Goal: Information Seeking & Learning: Learn about a topic

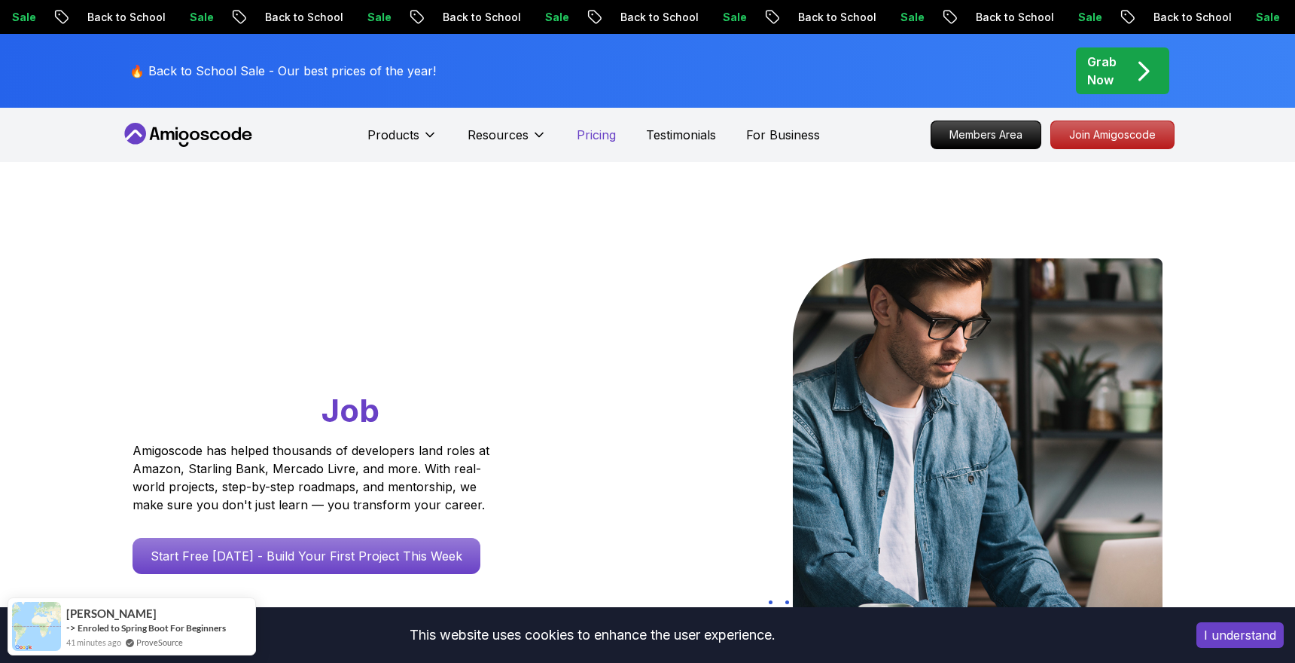
click at [590, 134] on p "Pricing" at bounding box center [596, 135] width 39 height 18
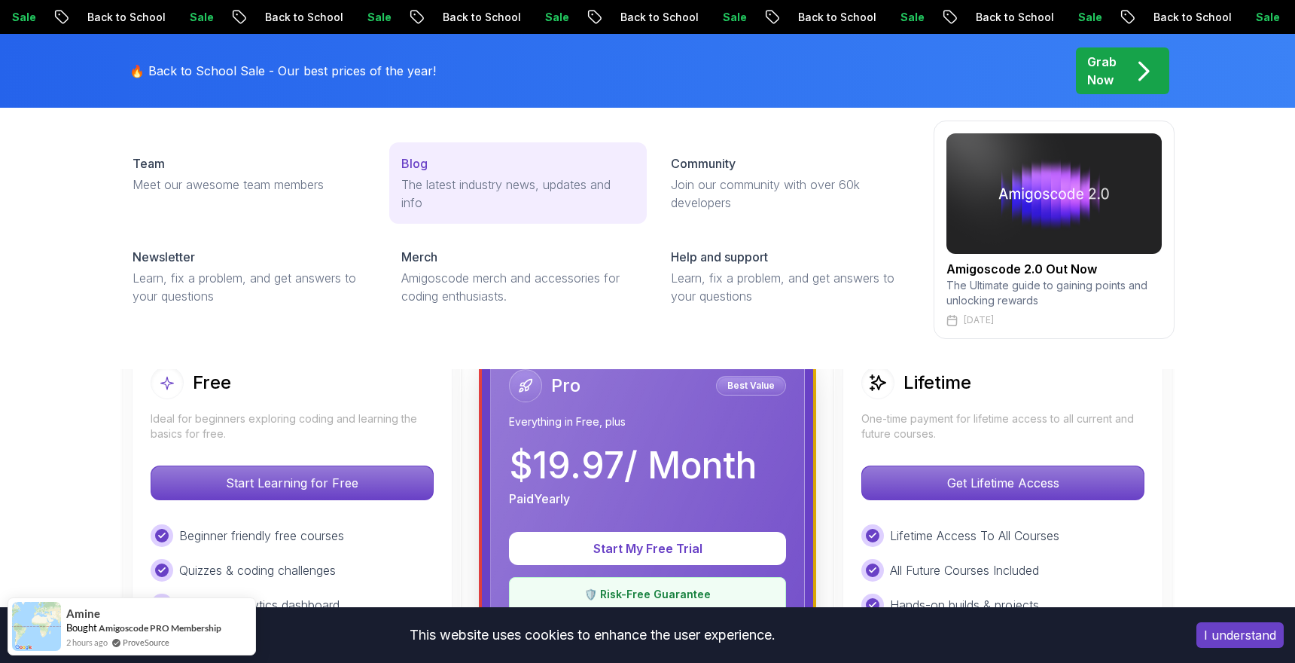
scroll to position [308, 0]
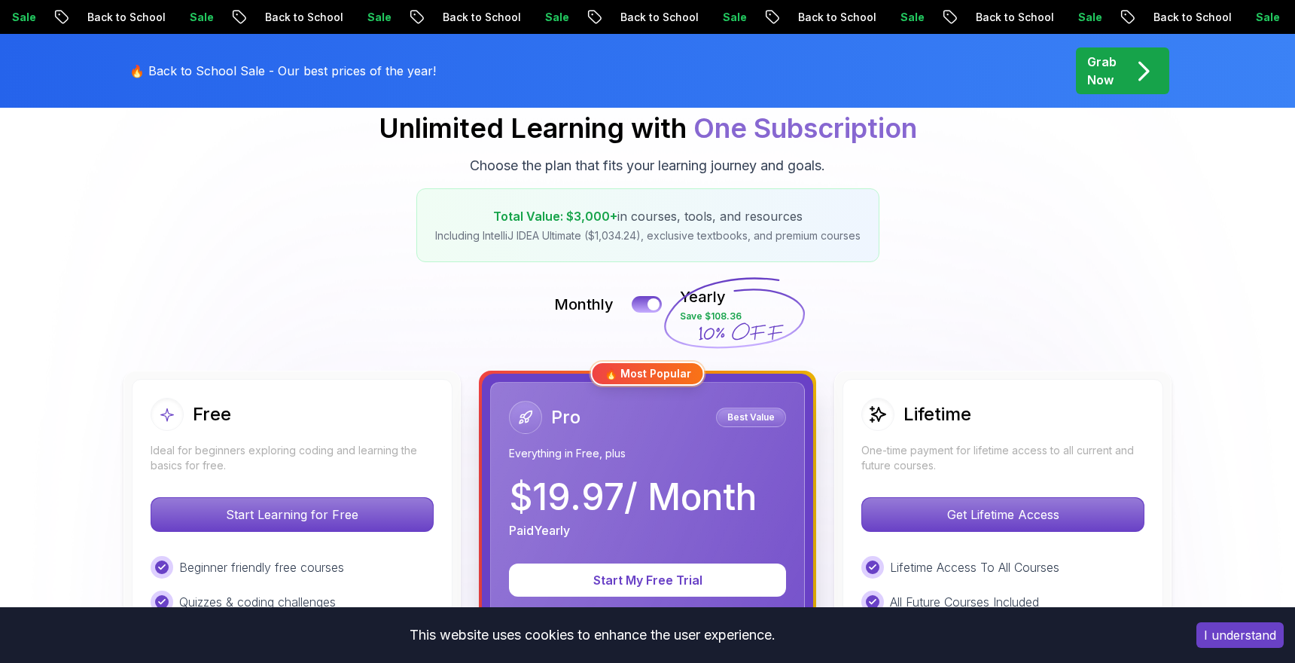
scroll to position [0, 0]
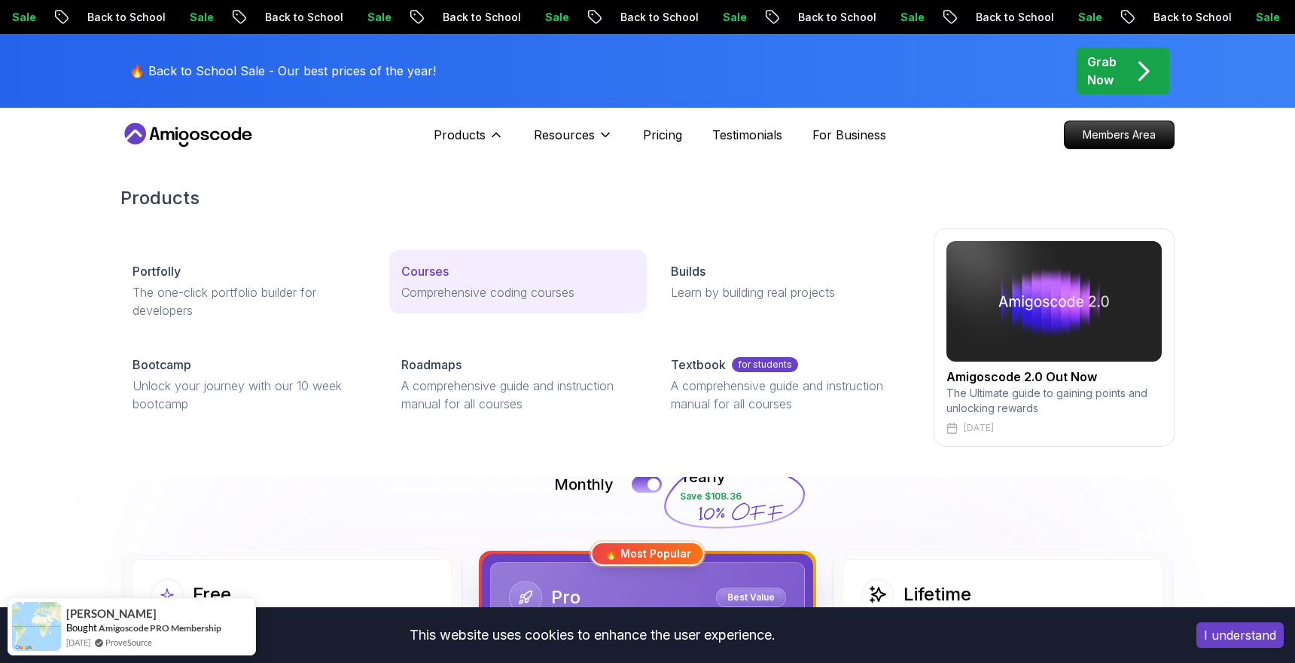
click at [462, 266] on div "Courses" at bounding box center [517, 271] width 233 height 18
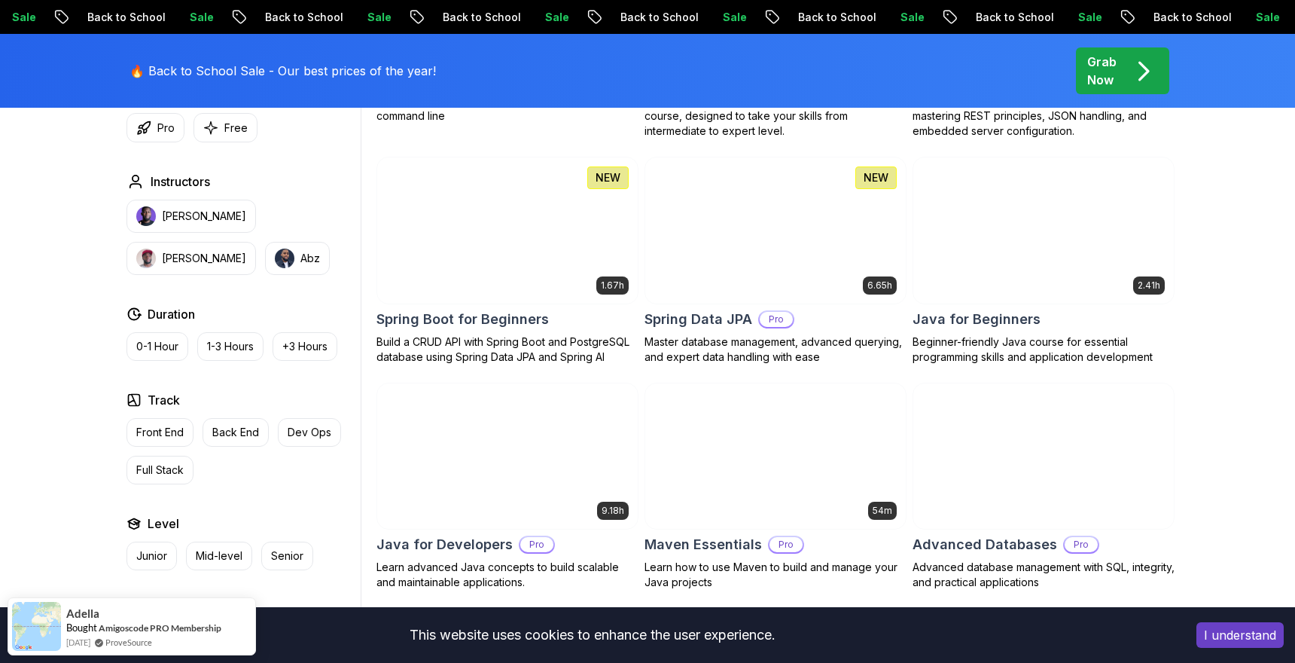
scroll to position [687, 0]
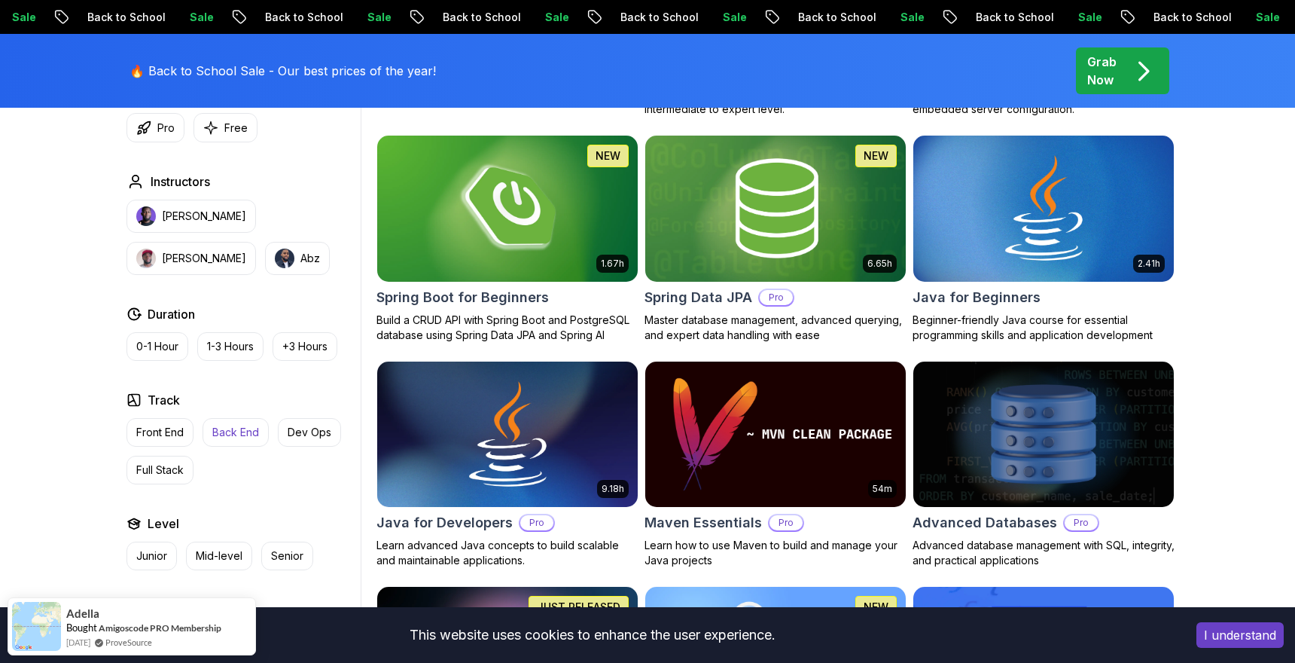
click at [254, 428] on p "Back End" at bounding box center [235, 432] width 47 height 15
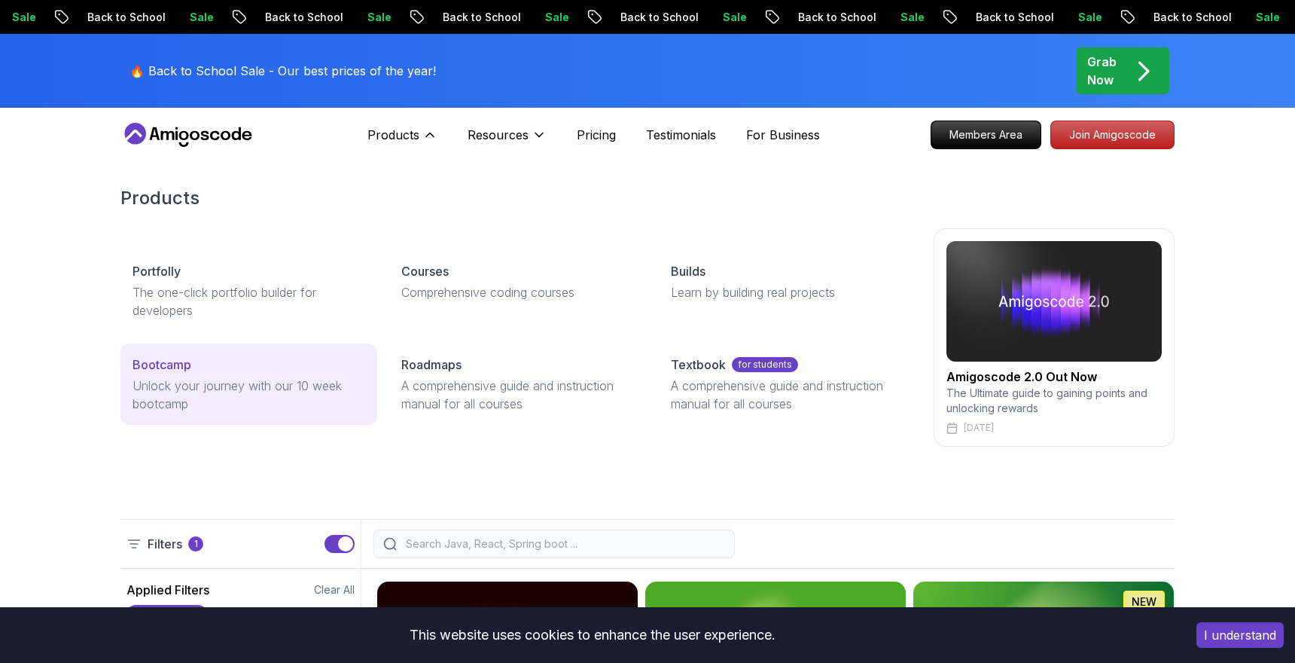
click at [210, 376] on p "Unlock your journey with our 10 week bootcamp" at bounding box center [249, 394] width 233 height 36
